Goal: Book appointment/travel/reservation

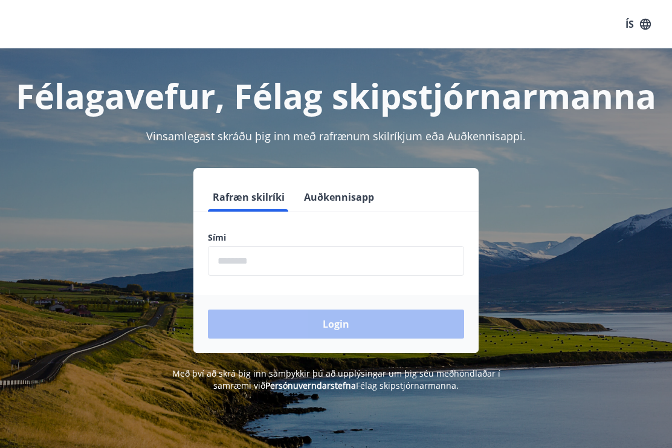
click at [269, 264] on input "phone" at bounding box center [336, 261] width 256 height 30
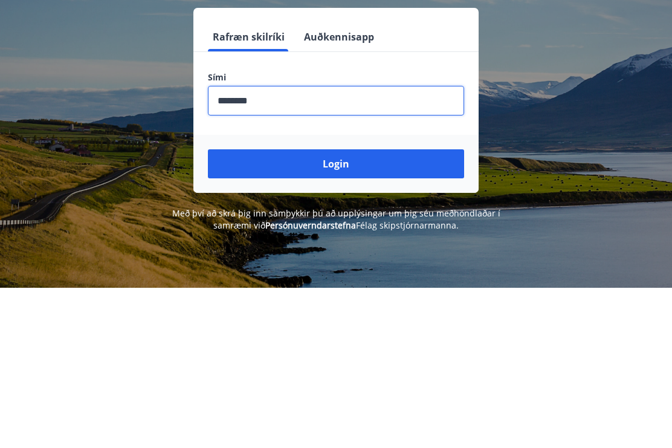
type input "********"
click at [329, 309] on button "Login" at bounding box center [336, 323] width 256 height 29
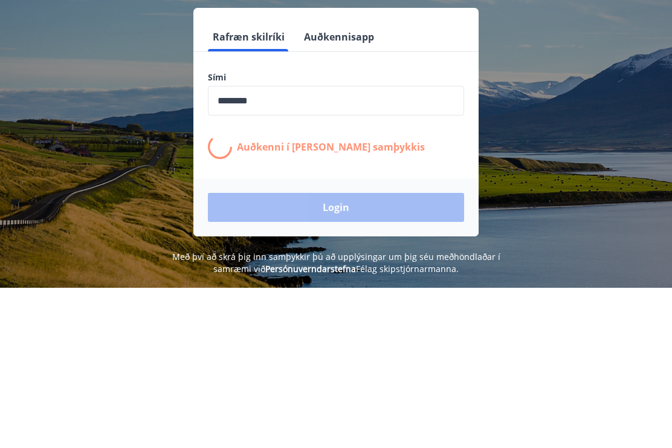
scroll to position [160, 0]
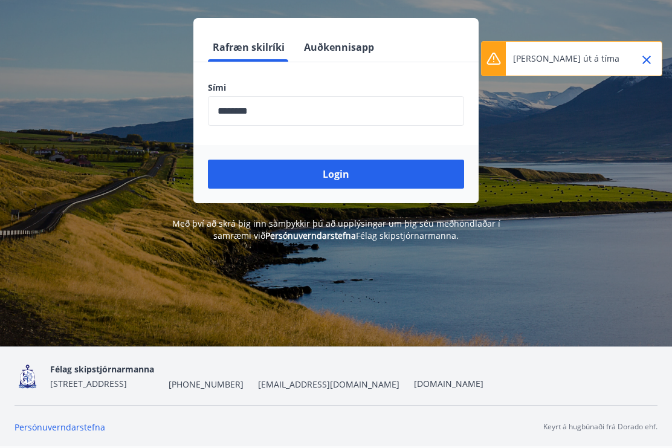
click at [643, 59] on icon "Close" at bounding box center [646, 60] width 14 height 14
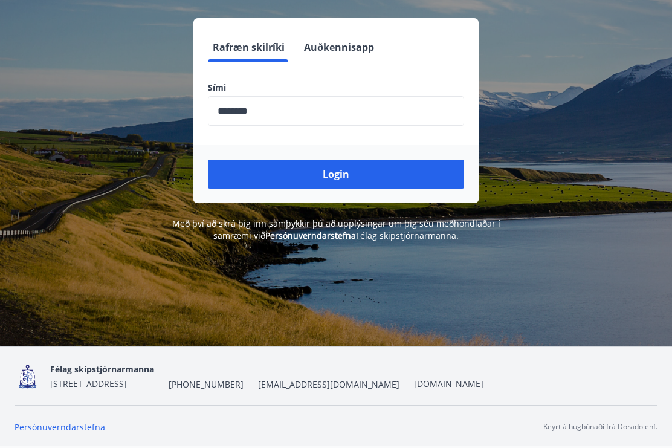
click at [323, 162] on button "Login" at bounding box center [336, 173] width 256 height 29
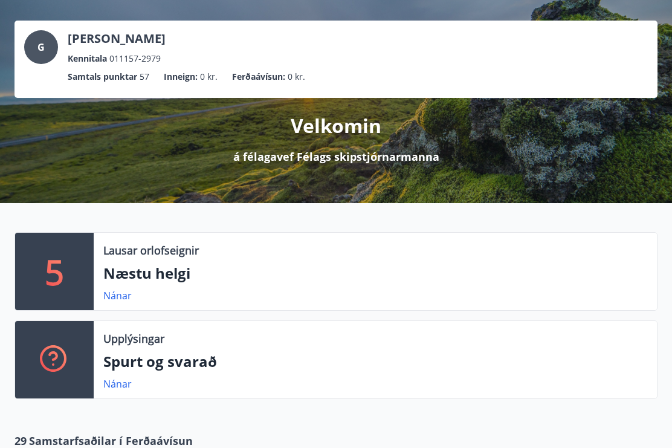
scroll to position [53, 0]
click at [148, 277] on p "Næstu helgi" at bounding box center [375, 273] width 544 height 21
click at [57, 262] on p "5" at bounding box center [54, 271] width 19 height 46
click at [130, 248] on p "Lausar orlofseignir" at bounding box center [150, 250] width 95 height 16
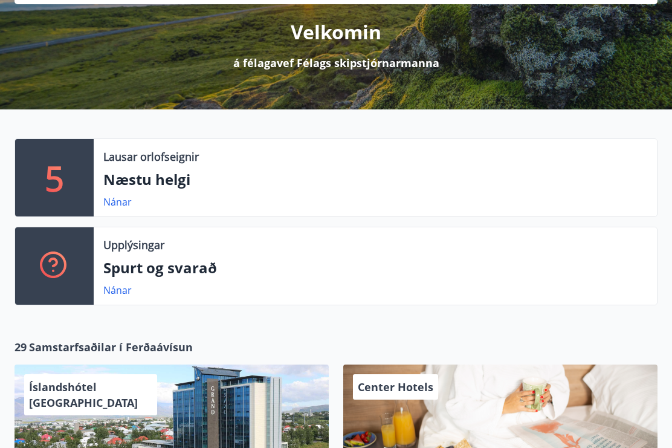
scroll to position [146, 0]
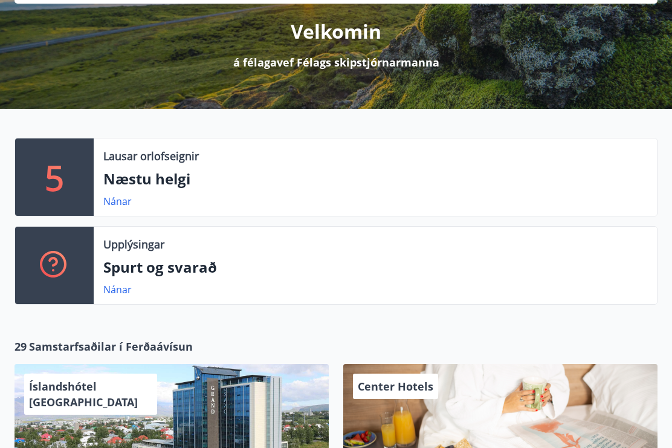
click at [62, 172] on p "5" at bounding box center [54, 178] width 19 height 46
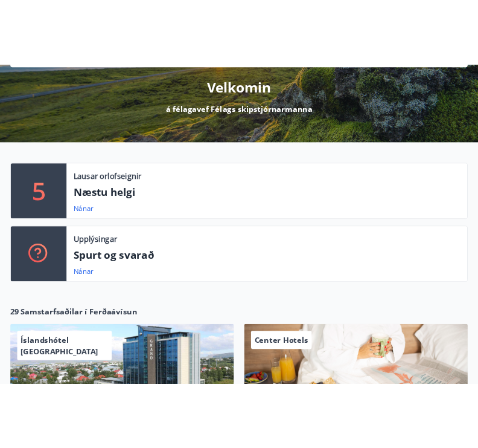
scroll to position [0, 0]
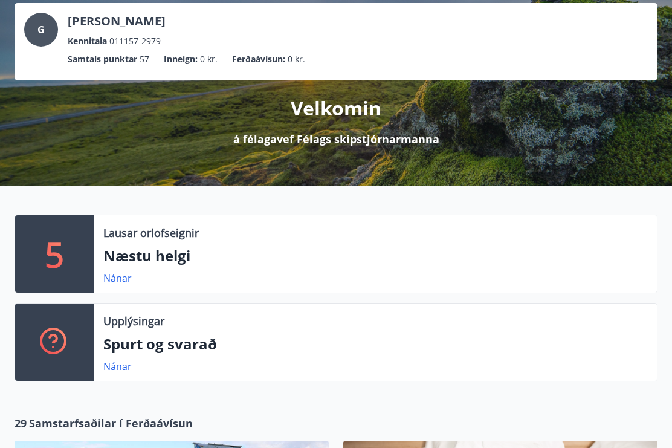
click at [115, 271] on link "Nánar" at bounding box center [117, 277] width 28 height 13
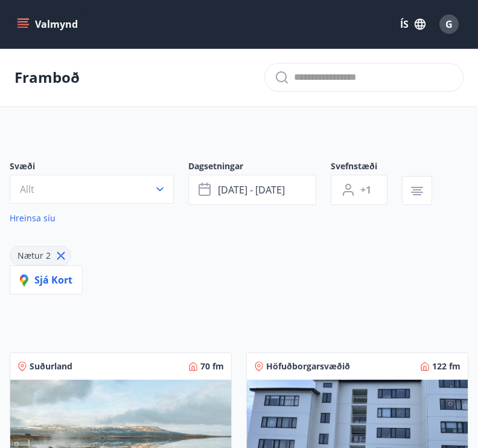
click at [164, 191] on icon "button" at bounding box center [160, 189] width 12 height 12
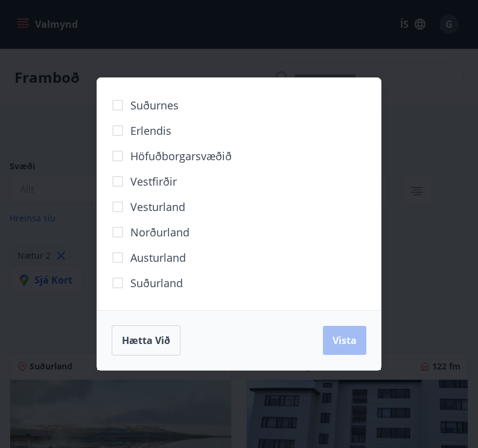
click at [187, 156] on span "Höfuðborgarsvæðið" at bounding box center [180, 156] width 101 height 16
click at [333, 338] on span "Vista" at bounding box center [345, 339] width 24 height 13
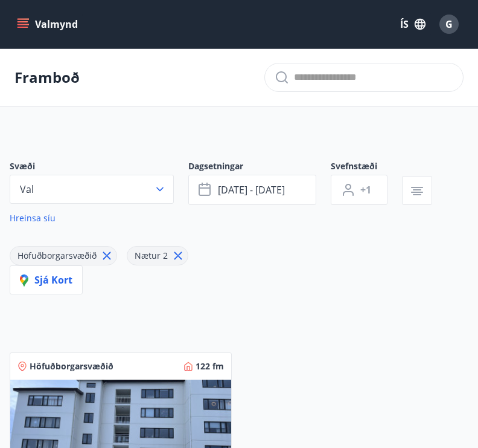
click at [285, 187] on span "sep 19 - sep 22" at bounding box center [251, 189] width 67 height 13
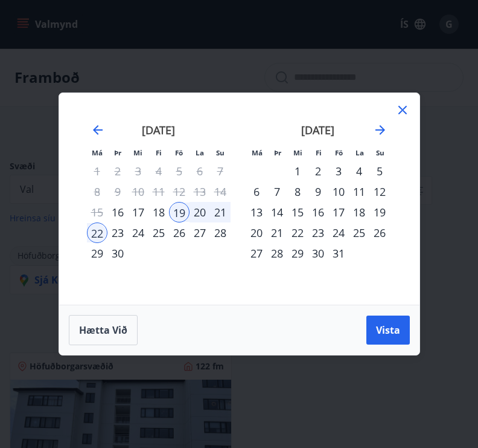
click at [97, 255] on div "29" at bounding box center [97, 253] width 21 height 21
click at [359, 170] on div "4" at bounding box center [359, 171] width 21 height 21
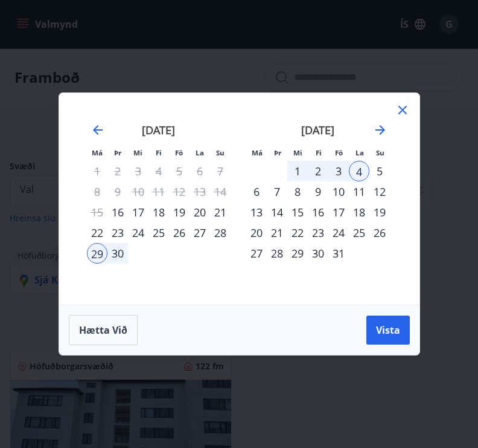
click at [374, 169] on div "5" at bounding box center [380, 171] width 21 height 21
click at [94, 255] on div "29" at bounding box center [97, 253] width 21 height 21
click at [392, 330] on span "Vista" at bounding box center [388, 329] width 24 height 13
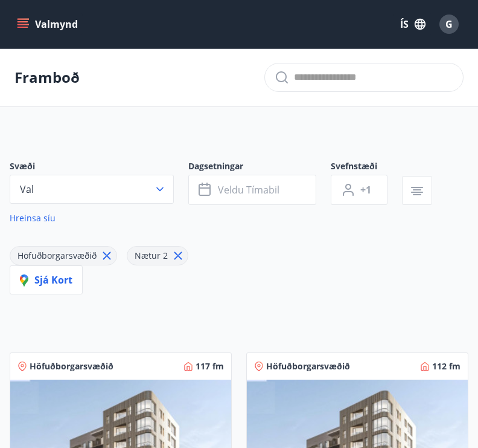
click at [152, 254] on span "Nætur 2" at bounding box center [151, 254] width 33 height 11
click at [260, 187] on span "Veldu tímabil" at bounding box center [249, 189] width 62 height 13
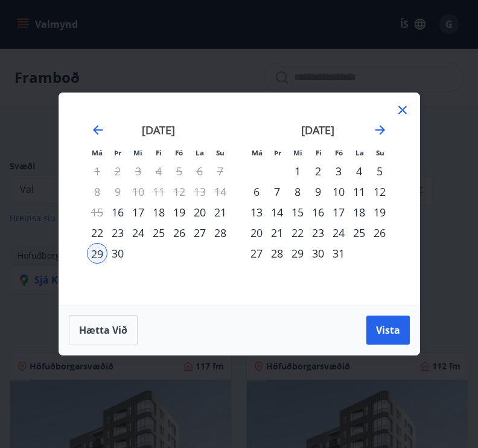
click at [378, 170] on div "5" at bounding box center [380, 171] width 21 height 21
click at [390, 332] on span "Vista" at bounding box center [388, 329] width 24 height 13
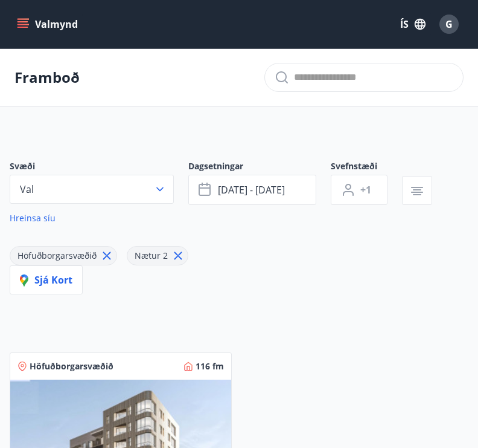
click at [359, 187] on button "+1" at bounding box center [359, 190] width 57 height 30
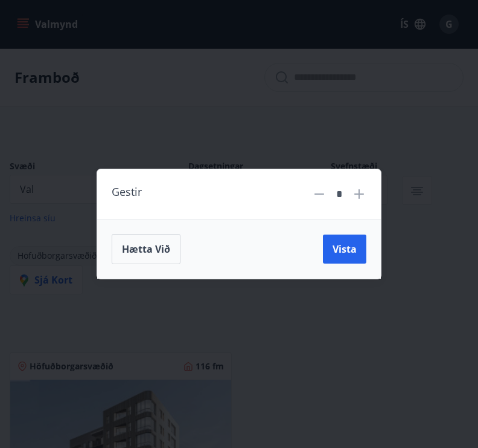
click at [354, 190] on icon at bounding box center [359, 194] width 14 height 14
type input "*"
click at [341, 248] on span "Vista" at bounding box center [345, 248] width 24 height 13
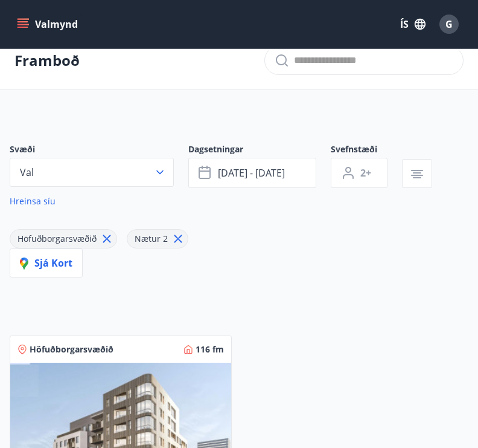
scroll to position [16, 0]
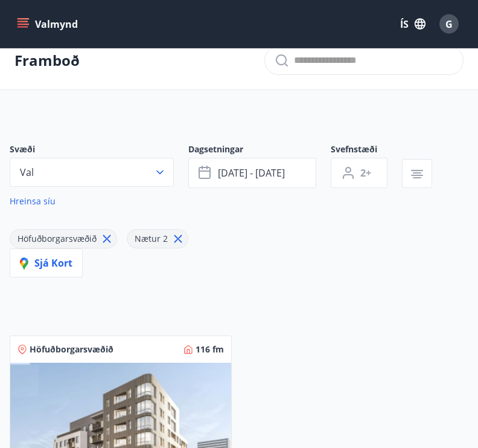
click at [148, 239] on span "Nætur 2" at bounding box center [151, 238] width 33 height 11
click at [417, 176] on icon "button" at bounding box center [417, 174] width 14 height 14
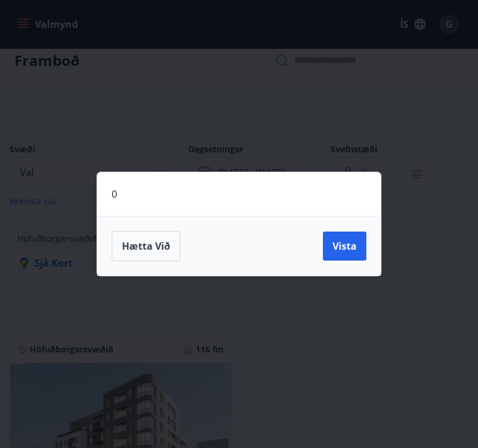
click at [138, 252] on span "Hætta við" at bounding box center [146, 245] width 48 height 13
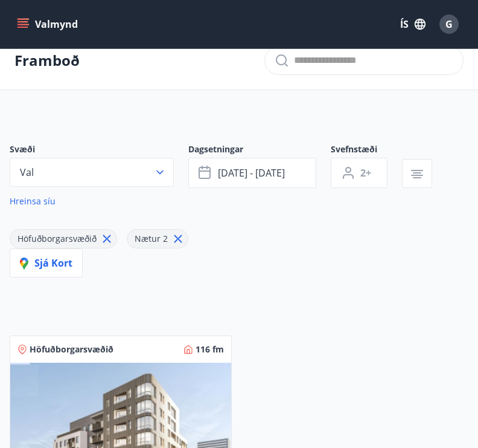
click at [51, 242] on span "Höfuðborgarsvæðið" at bounding box center [57, 238] width 79 height 11
click at [40, 262] on span "Sjá kort" at bounding box center [46, 262] width 53 height 13
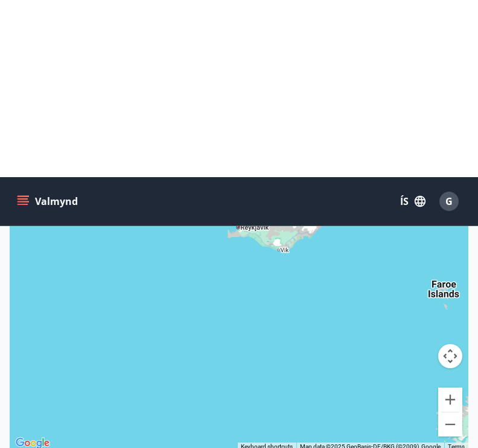
scroll to position [0, 0]
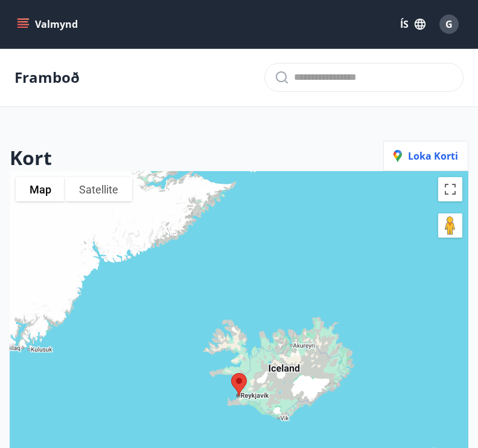
click at [370, 80] on input "text" at bounding box center [373, 77] width 159 height 19
click at [426, 152] on span "Loka korti" at bounding box center [426, 155] width 65 height 13
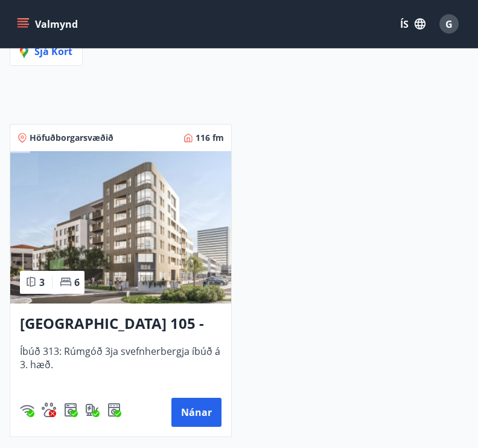
scroll to position [228, 0]
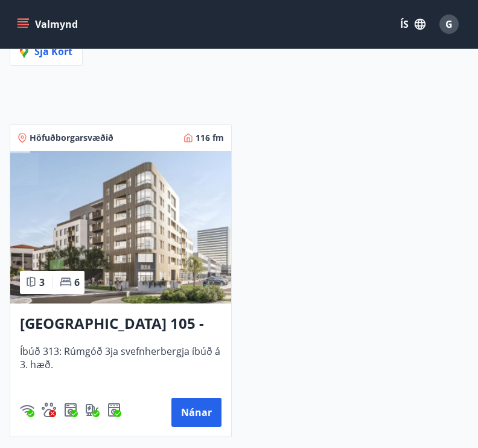
click at [193, 414] on button "Nánar" at bounding box center [197, 411] width 50 height 29
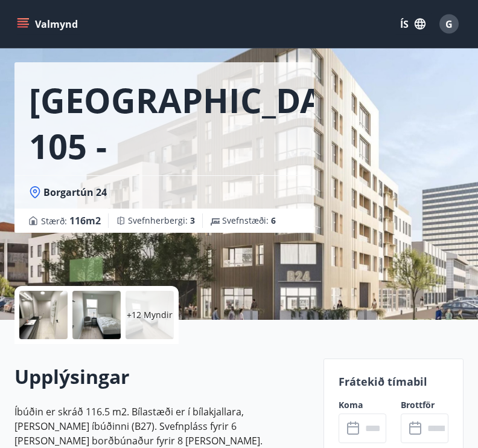
scroll to position [43, 0]
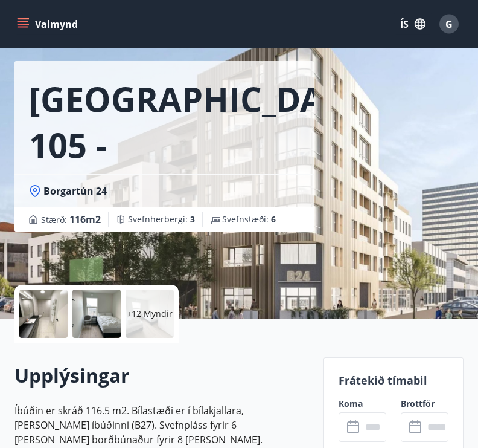
click at [363, 426] on input "text" at bounding box center [374, 427] width 25 height 30
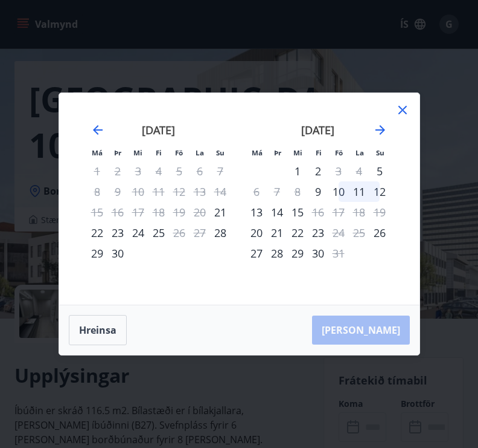
click at [93, 263] on div "29" at bounding box center [97, 253] width 21 height 21
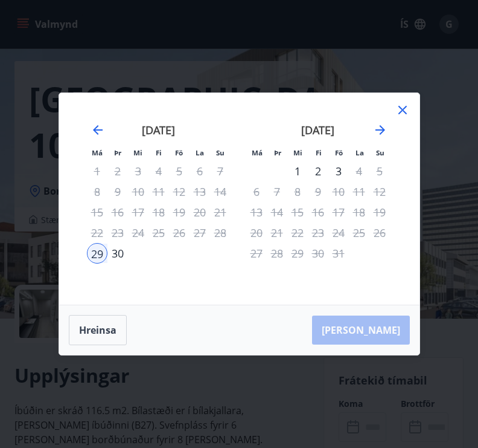
click at [377, 181] on div "5" at bounding box center [380, 171] width 21 height 21
click at [92, 137] on icon "Move backward to switch to the previous month." at bounding box center [98, 130] width 14 height 14
click at [251, 263] on div "29" at bounding box center [256, 253] width 21 height 21
click at [91, 345] on button "Hreinsa" at bounding box center [98, 330] width 58 height 30
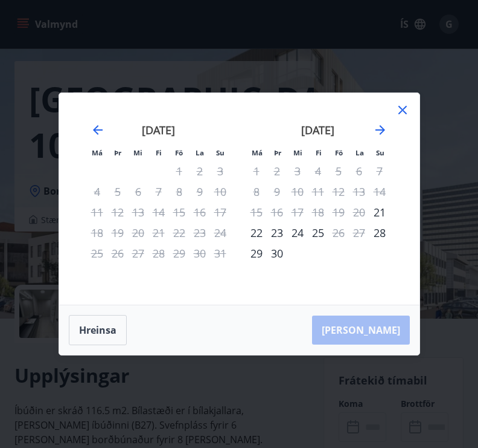
click at [87, 345] on button "Hreinsa" at bounding box center [98, 330] width 58 height 30
click at [97, 345] on button "Hreinsa" at bounding box center [98, 330] width 58 height 30
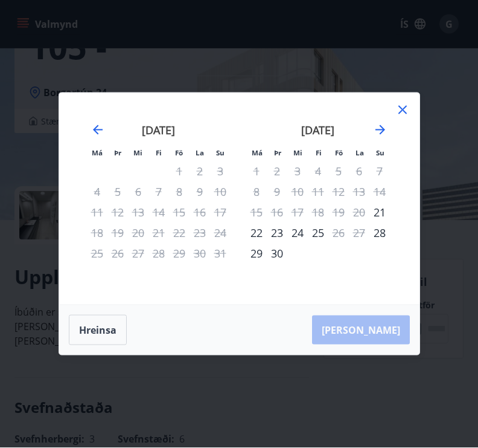
click at [402, 117] on icon at bounding box center [403, 110] width 14 height 14
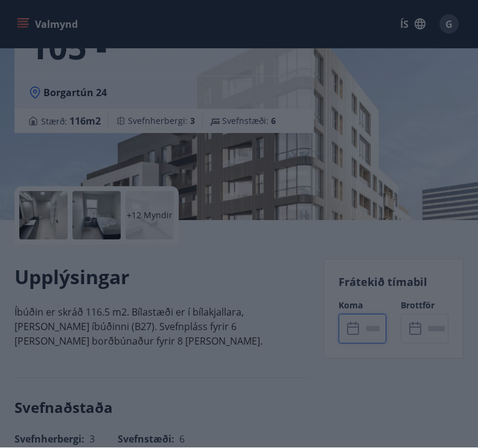
scroll to position [143, 0]
click at [397, 117] on icon at bounding box center [403, 110] width 14 height 14
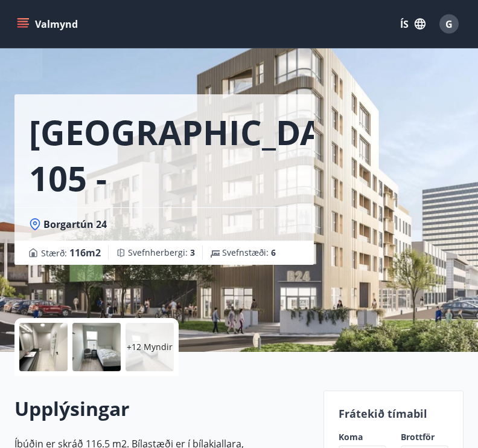
scroll to position [0, 0]
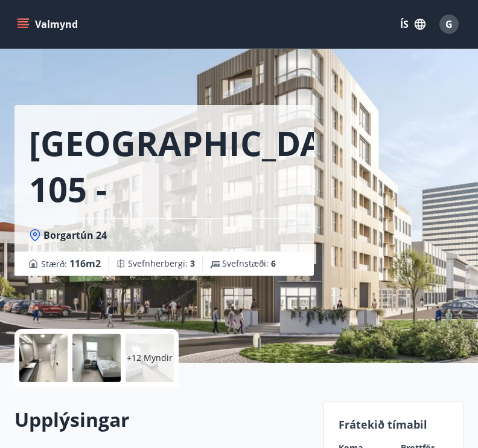
click at [31, 25] on button "Valmynd" at bounding box center [48, 24] width 68 height 22
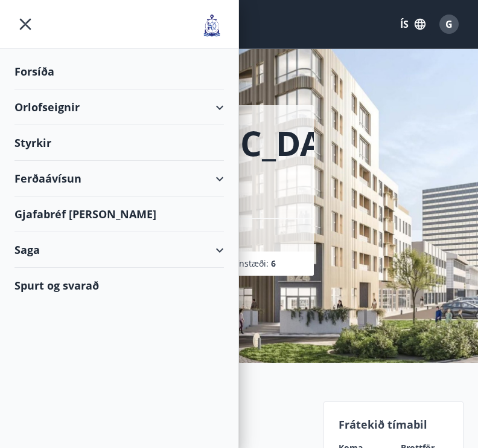
click at [34, 111] on div "Orlofseignir" at bounding box center [119, 107] width 210 height 36
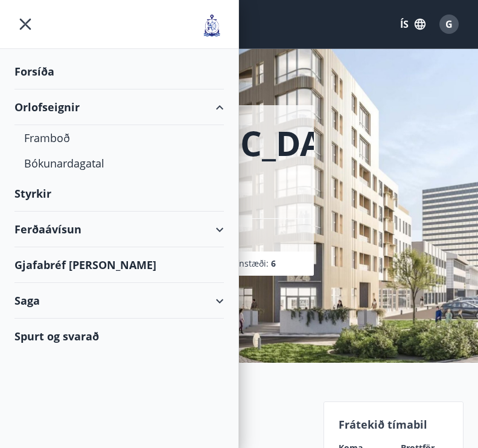
click at [33, 141] on div "Framboð" at bounding box center [119, 137] width 190 height 25
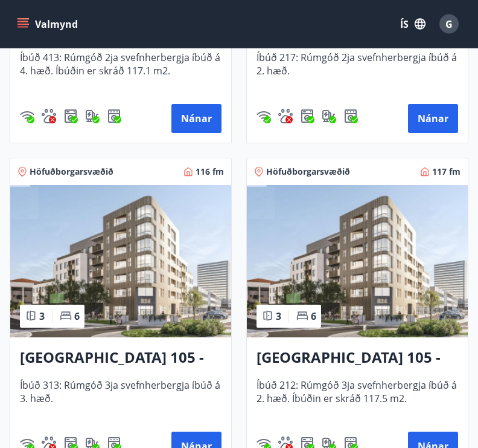
scroll to position [794, 0]
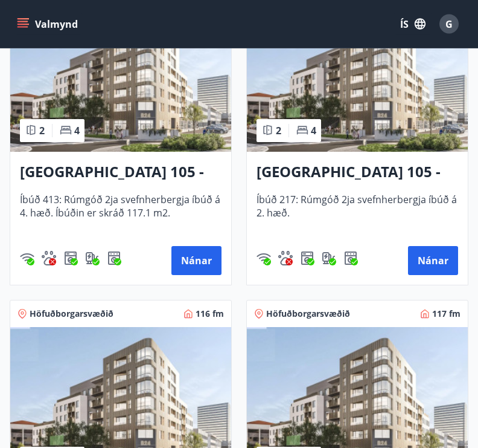
click at [185, 256] on button "Nánar" at bounding box center [197, 260] width 50 height 29
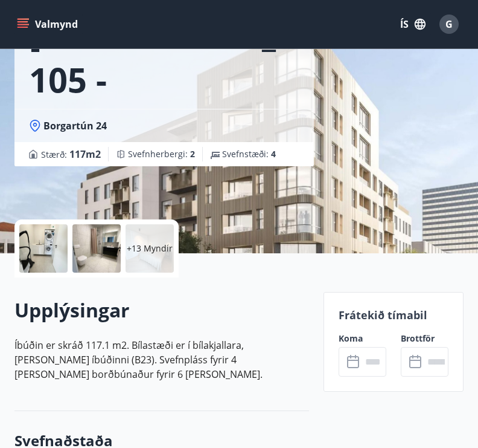
scroll to position [112, 0]
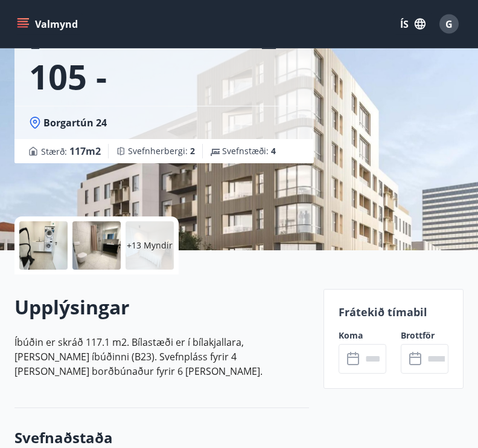
click at [379, 313] on p "Frátekið tímabil" at bounding box center [394, 312] width 110 height 16
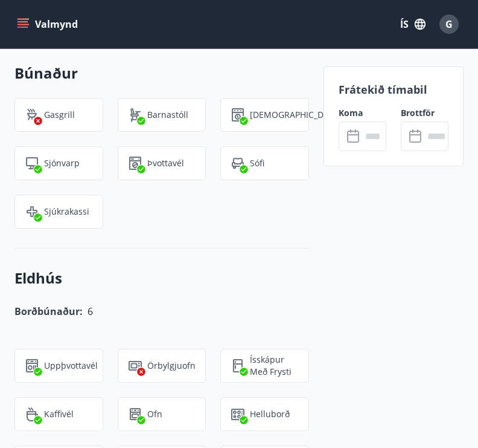
scroll to position [890, 0]
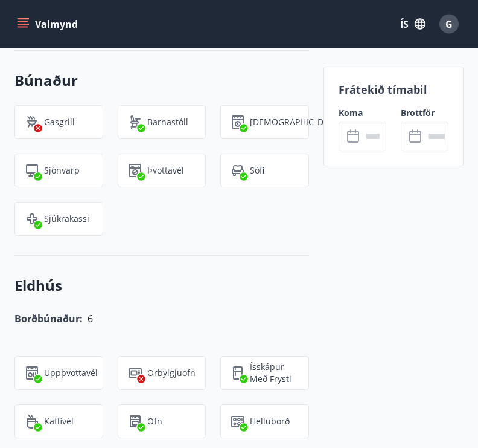
click at [365, 94] on p "Frátekið tímabil" at bounding box center [394, 90] width 110 height 16
click at [367, 92] on p "Frátekið tímabil" at bounding box center [394, 90] width 110 height 16
click at [25, 27] on icon "menu" at bounding box center [23, 27] width 11 height 1
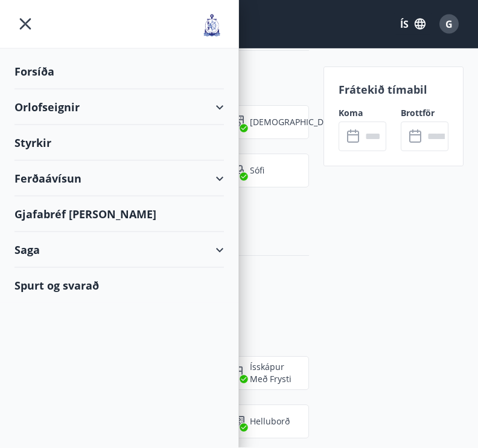
scroll to position [891, 0]
click at [27, 18] on icon "menu" at bounding box center [25, 24] width 22 height 22
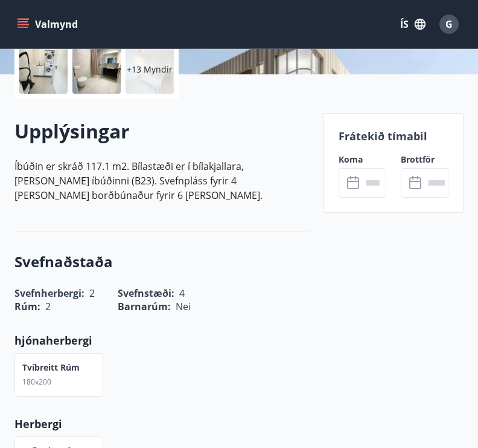
scroll to position [307, 0]
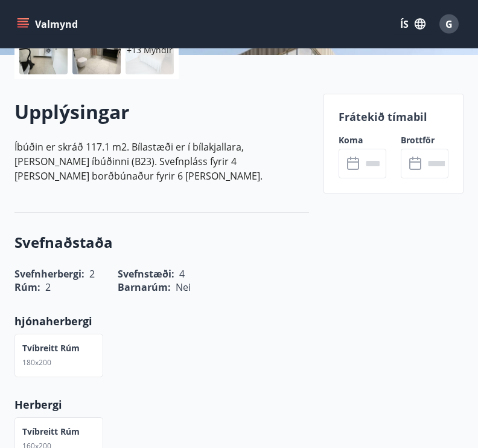
click at [387, 120] on p "Frátekið tímabil" at bounding box center [394, 117] width 110 height 16
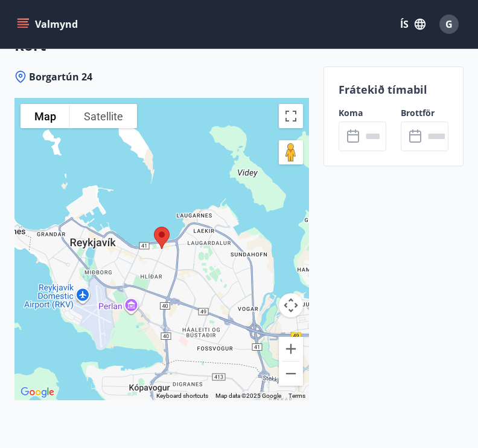
scroll to position [1921, 0]
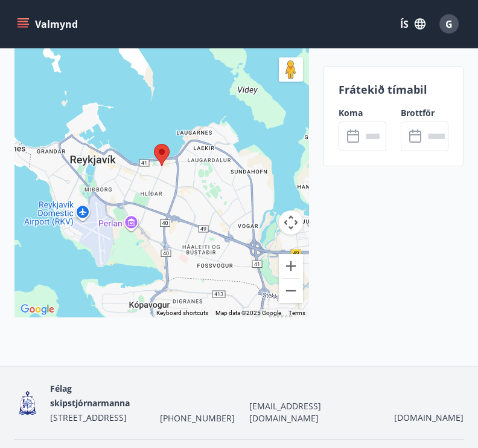
click at [382, 89] on p "Frátekið tímabil" at bounding box center [394, 90] width 110 height 16
click at [382, 93] on p "Frátekið tímabil" at bounding box center [394, 90] width 110 height 16
click at [22, 24] on icon "menu" at bounding box center [24, 24] width 13 height 1
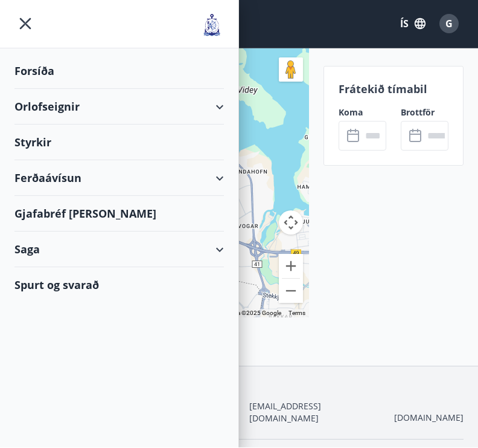
click at [27, 24] on icon "menu" at bounding box center [25, 24] width 22 height 22
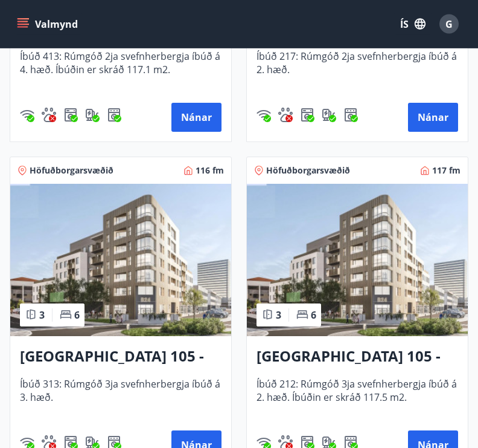
scroll to position [795, 0]
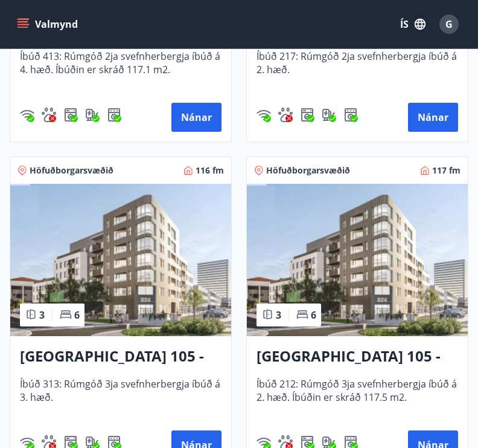
click at [430, 442] on button "Nánar" at bounding box center [433, 444] width 50 height 29
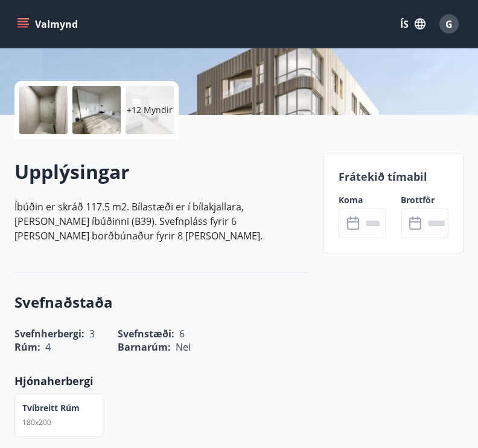
scroll to position [249, 0]
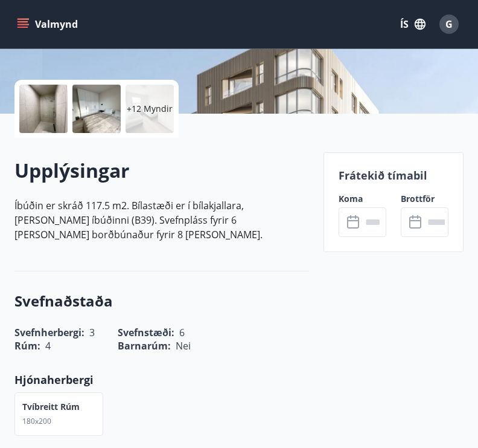
click at [374, 173] on p "Frátekið tímabil" at bounding box center [394, 175] width 110 height 16
click at [382, 176] on p "Frátekið tímabil" at bounding box center [394, 175] width 110 height 16
click at [371, 168] on p "Frátekið tímabil" at bounding box center [394, 175] width 110 height 16
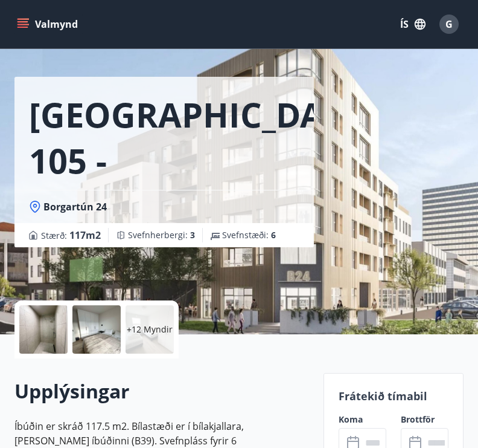
scroll to position [0, 0]
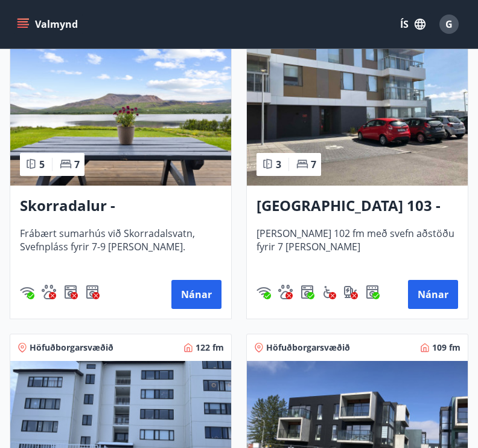
scroll to position [1227, 0]
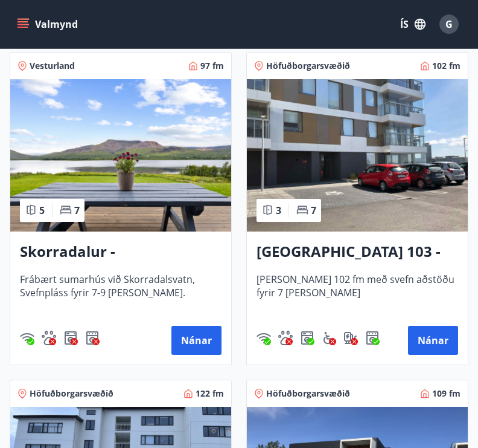
click at [424, 335] on button "Nánar" at bounding box center [433, 340] width 50 height 29
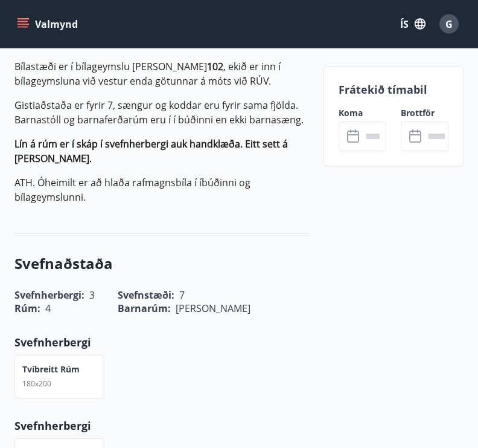
scroll to position [533, 0]
